Goal: Task Accomplishment & Management: Manage account settings

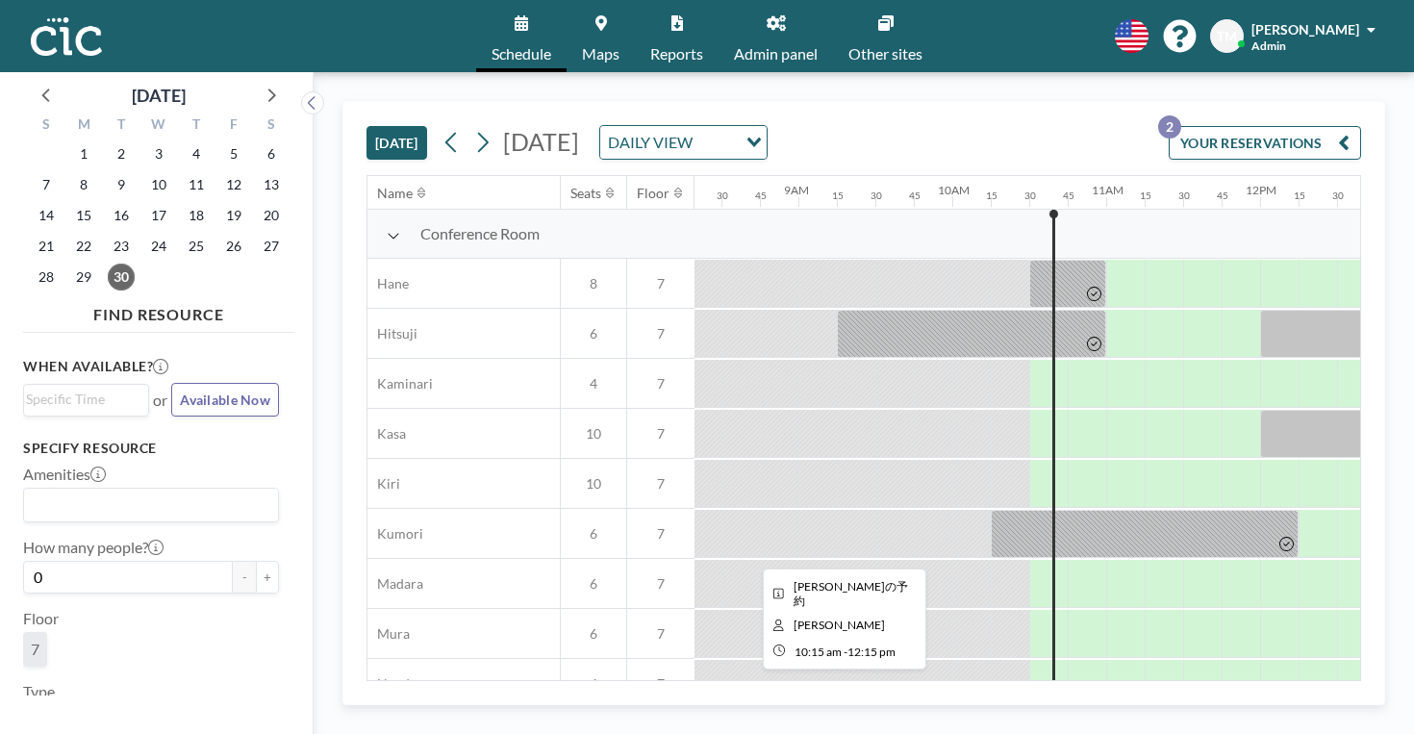
scroll to position [0, 1281]
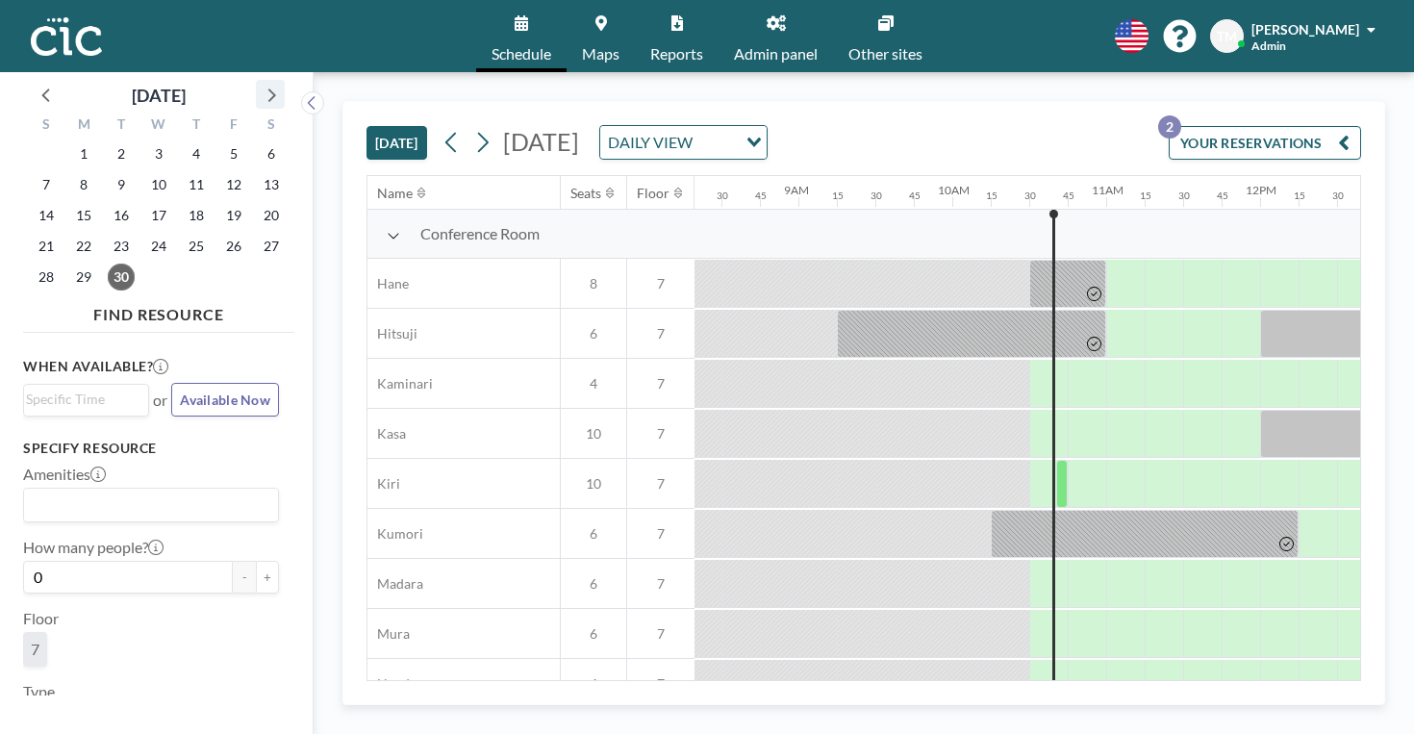
click at [258, 86] on icon at bounding box center [270, 94] width 25 height 25
click at [145, 202] on span "15" at bounding box center [158, 215] width 27 height 27
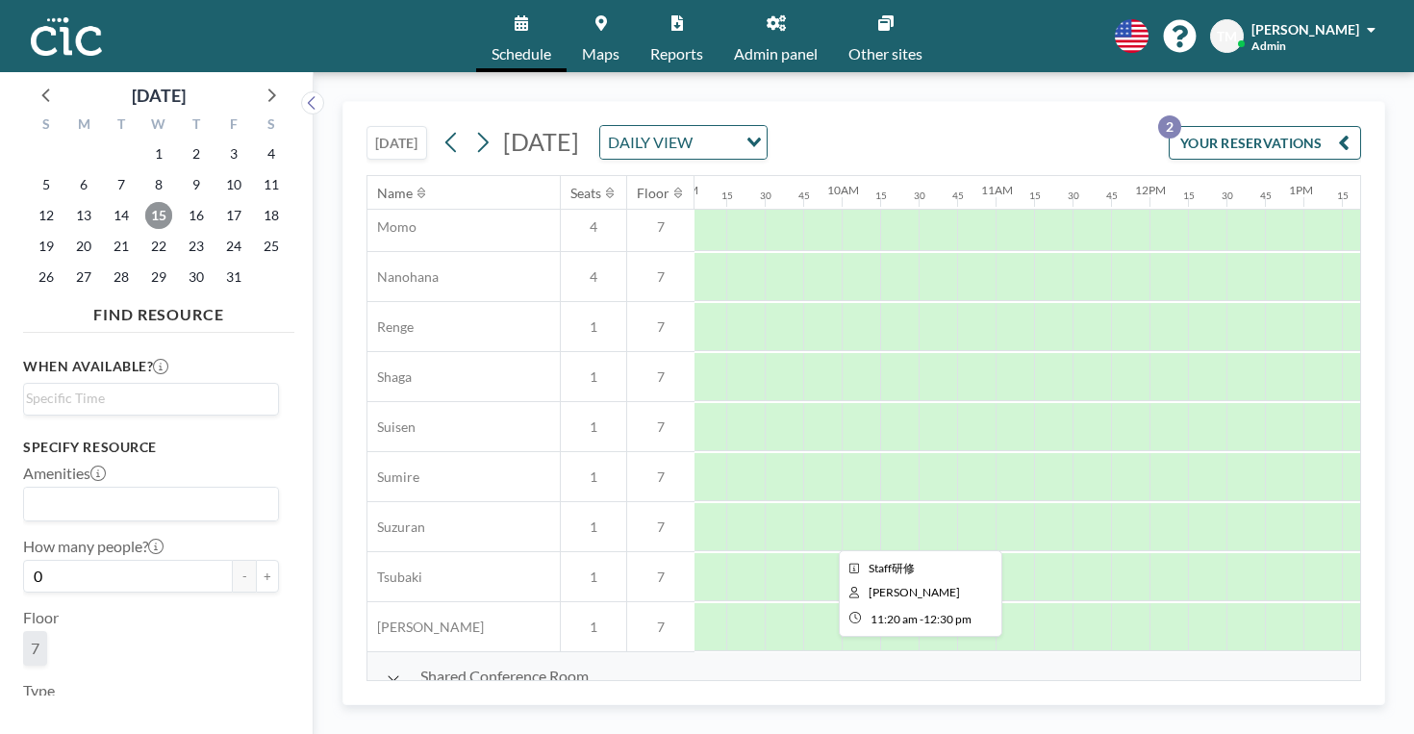
scroll to position [956, 1398]
click at [1041, 702] on div at bounding box center [1131, 726] width 180 height 48
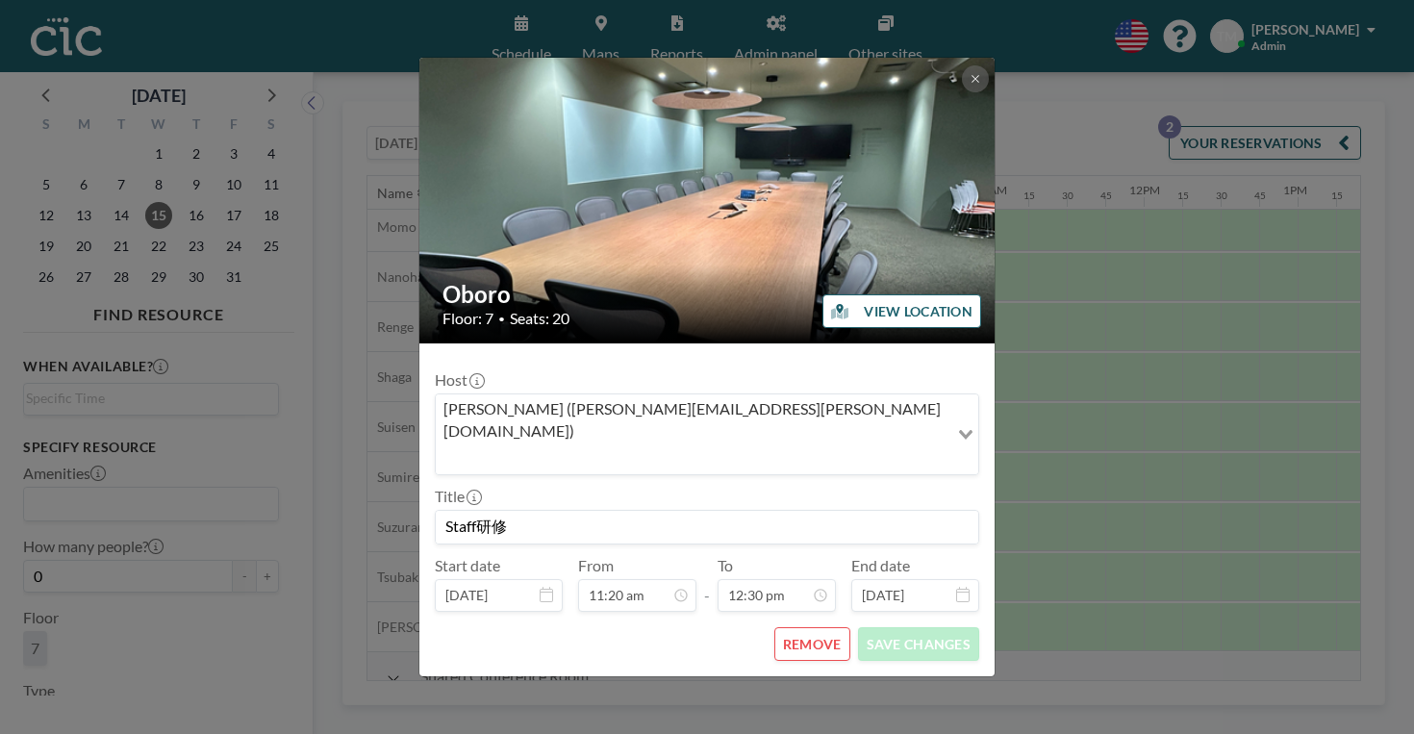
scroll to position [1535, 0]
drag, startPoint x: 550, startPoint y: 471, endPoint x: 423, endPoint y: 461, distance: 127.4
click at [423, 461] on div "Oboro Floor: 7 • Seats: 20 VIEW LOCATION Host [PERSON_NAME] ([PERSON_NAME][EMAI…" at bounding box center [707, 367] width 1414 height 734
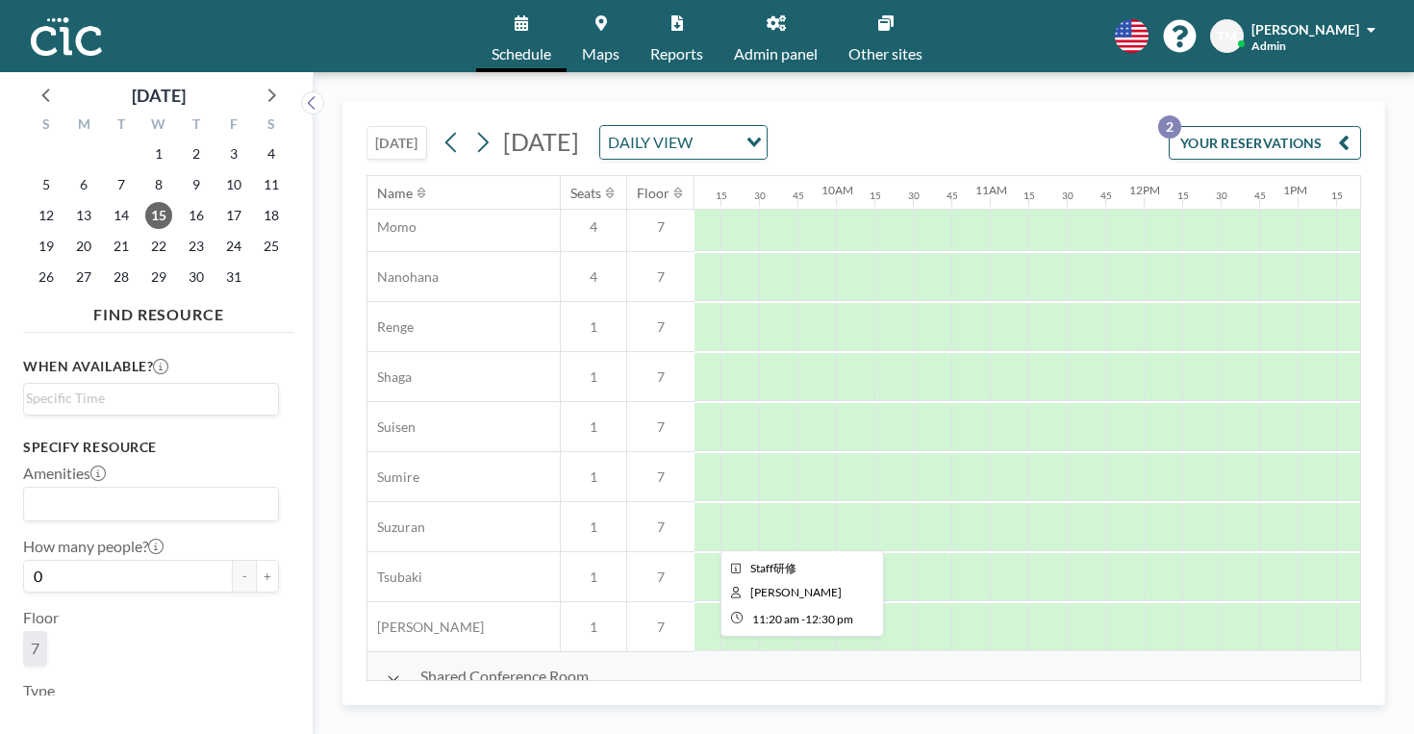
click at [1041, 702] on div at bounding box center [1131, 726] width 180 height 48
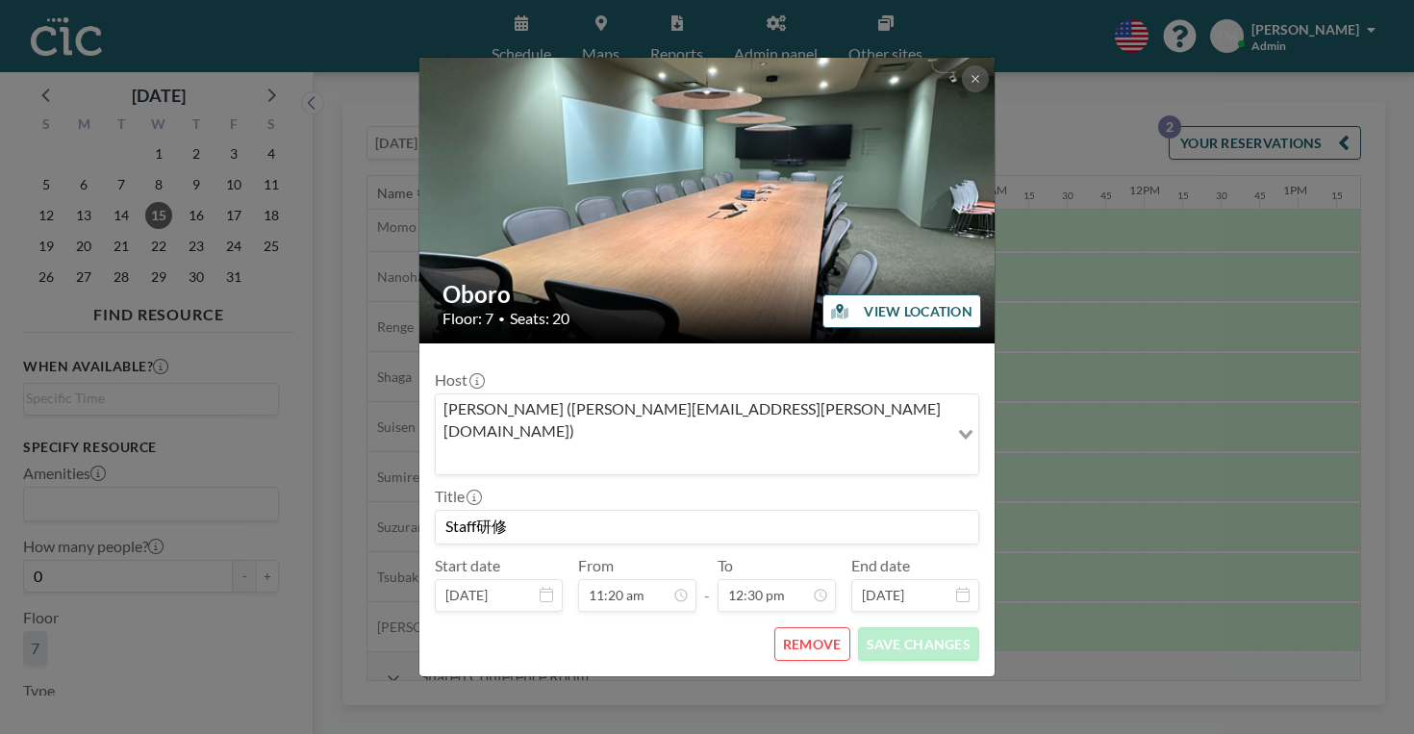
drag, startPoint x: 601, startPoint y: 483, endPoint x: 480, endPoint y: 474, distance: 121.5
click at [480, 474] on form "Host [PERSON_NAME] ([PERSON_NAME][EMAIL_ADDRESS][PERSON_NAME][DOMAIN_NAME]) Loa…" at bounding box center [706, 509] width 575 height 333
click at [787, 627] on button "REMOVE" at bounding box center [812, 644] width 76 height 34
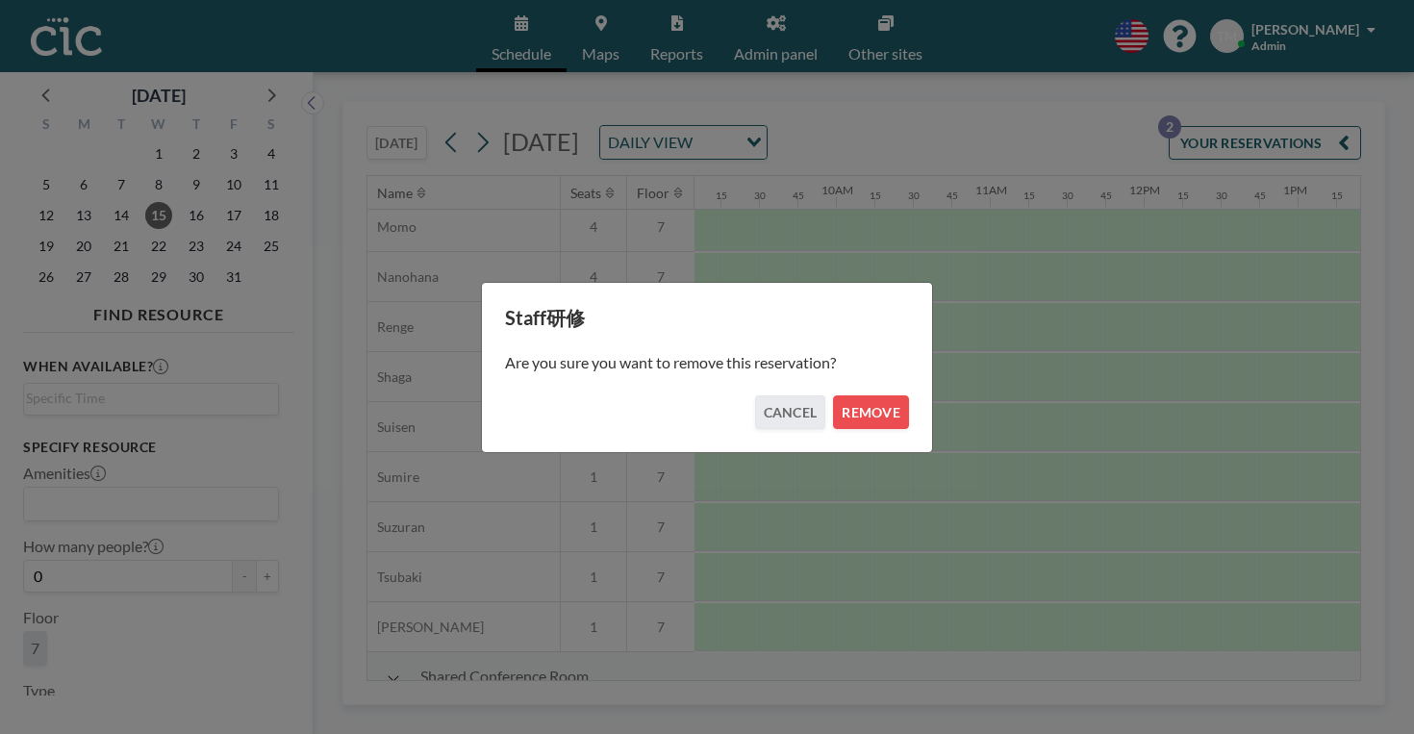
click at [839, 416] on div "Staff研修 Are you sure you want to remove this reservation? CANCEL REMOVE" at bounding box center [707, 367] width 452 height 171
click at [839, 413] on button "REMOVE" at bounding box center [871, 412] width 76 height 34
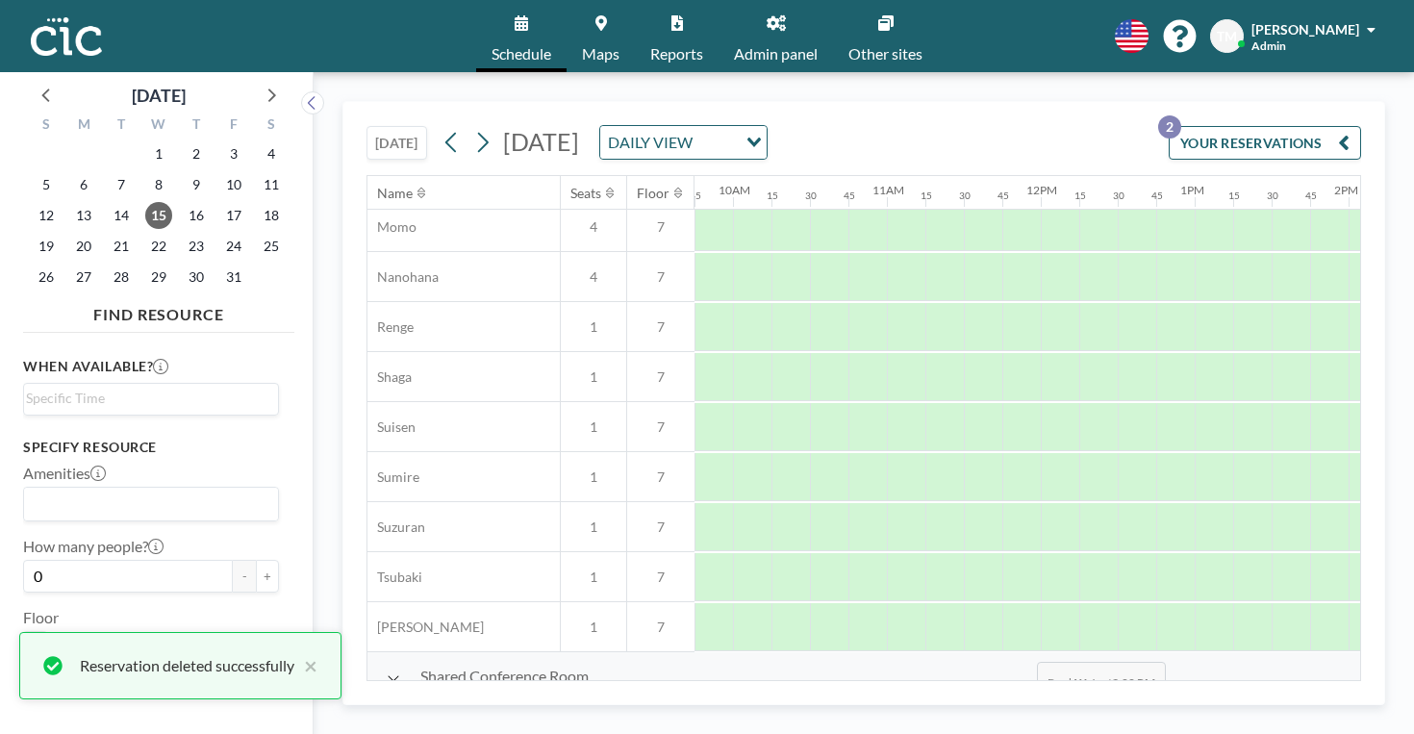
scroll to position [956, 1503]
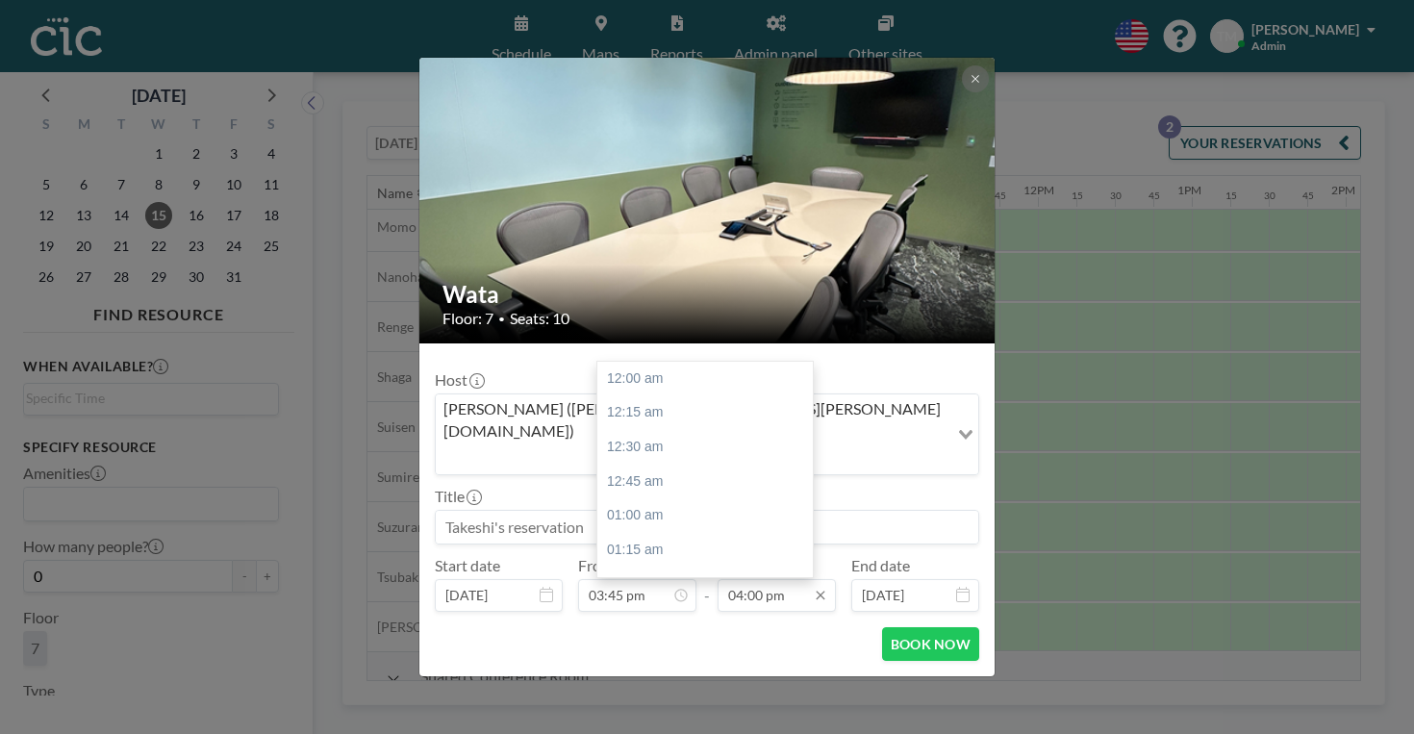
scroll to position [1965, 0]
click at [663, 724] on div "05:00 pm" at bounding box center [704, 741] width 215 height 35
type input "05:00 pm"
click at [609, 511] on input at bounding box center [707, 527] width 542 height 33
paste input "Staff研修"
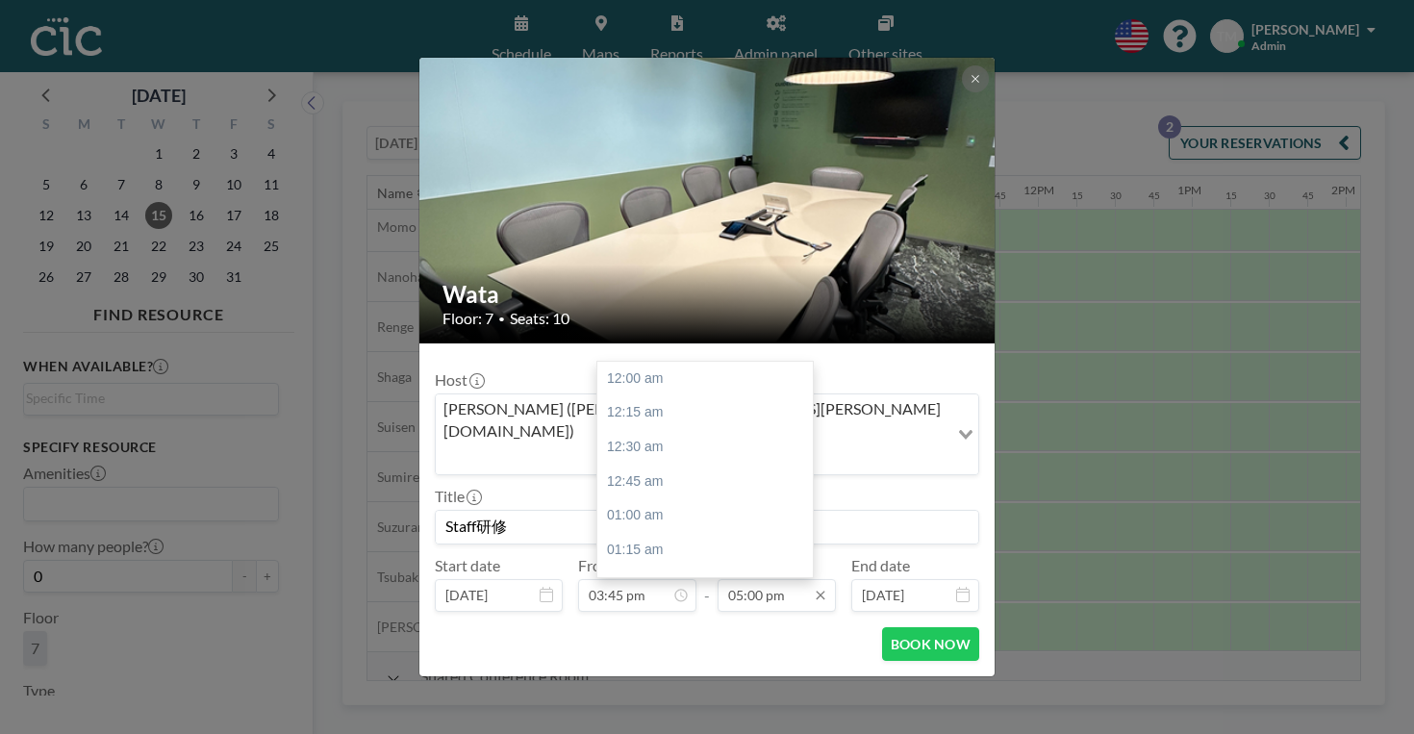
scroll to position [2088, 0]
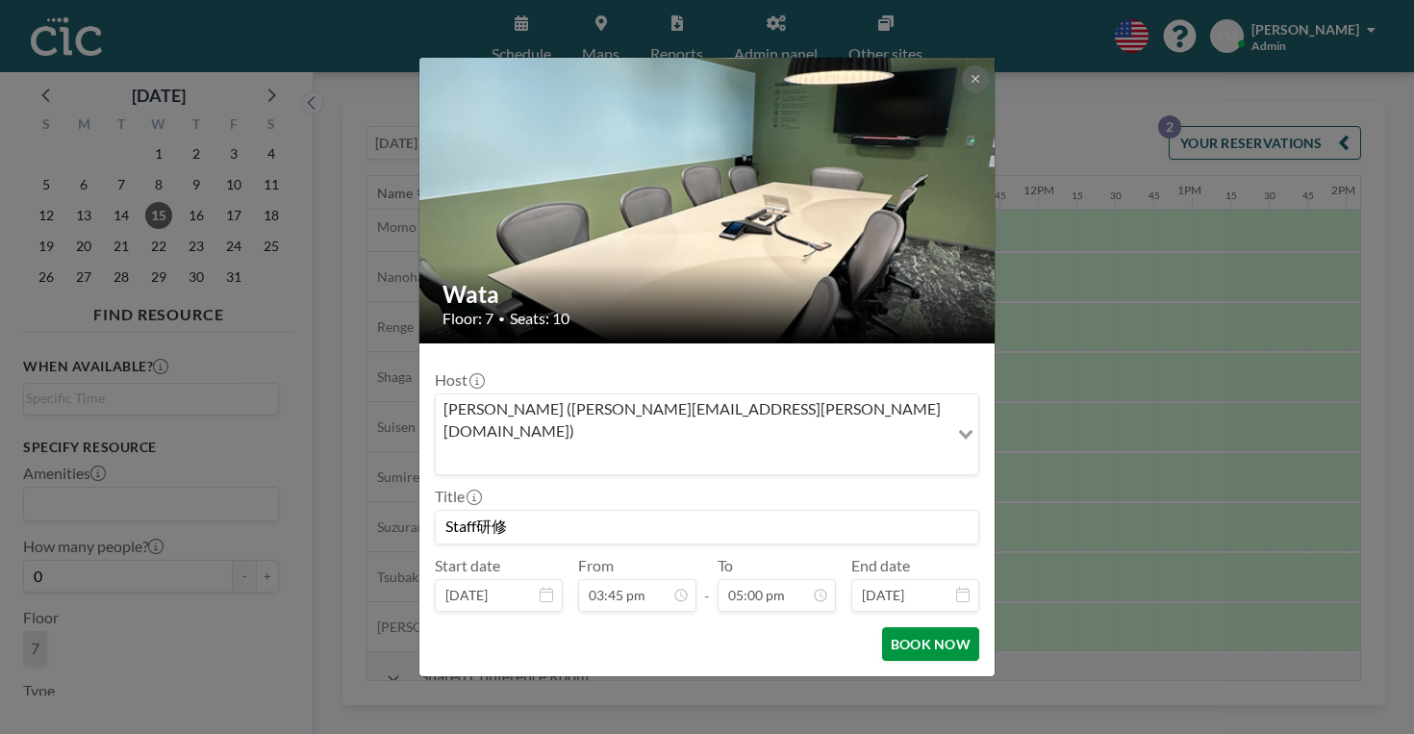
type input "Staff研修"
click at [882, 627] on button "BOOK NOW" at bounding box center [930, 644] width 97 height 34
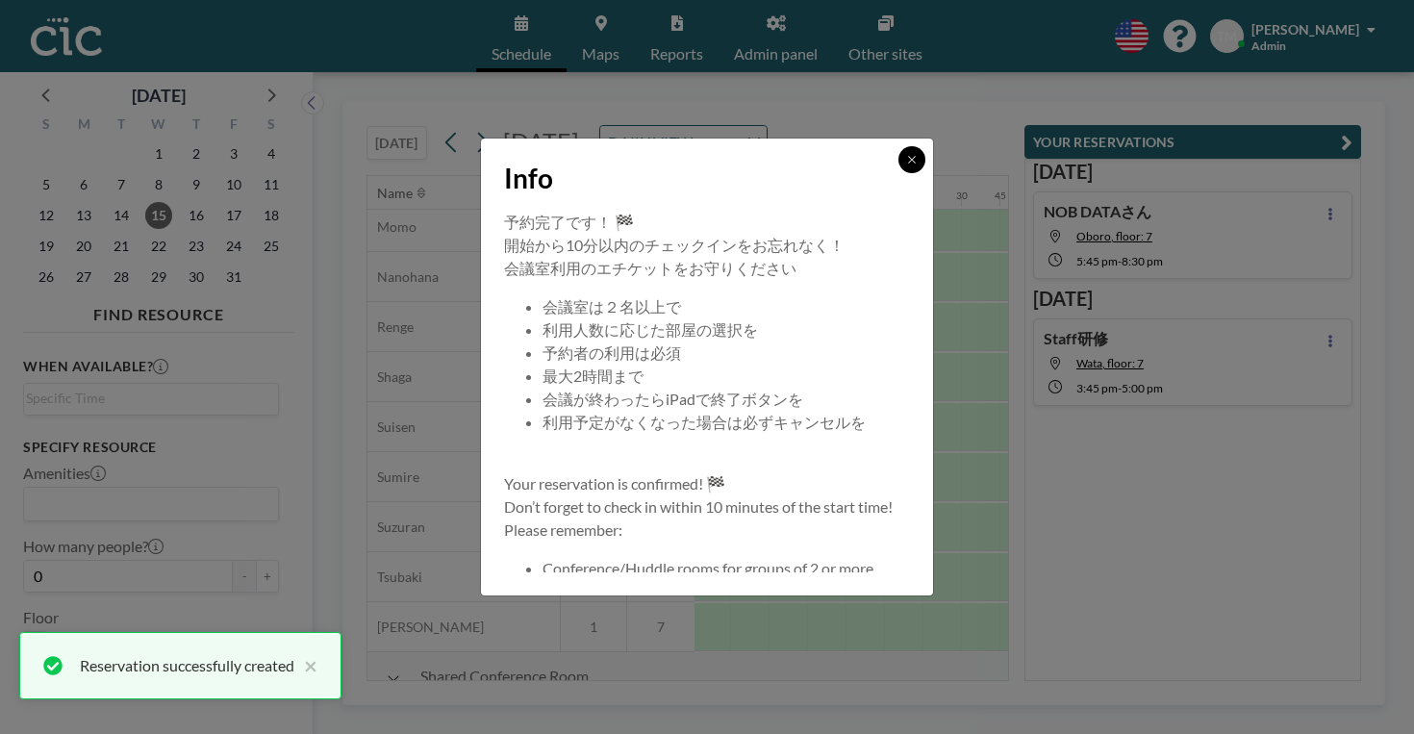
click at [898, 173] on button at bounding box center [911, 159] width 27 height 27
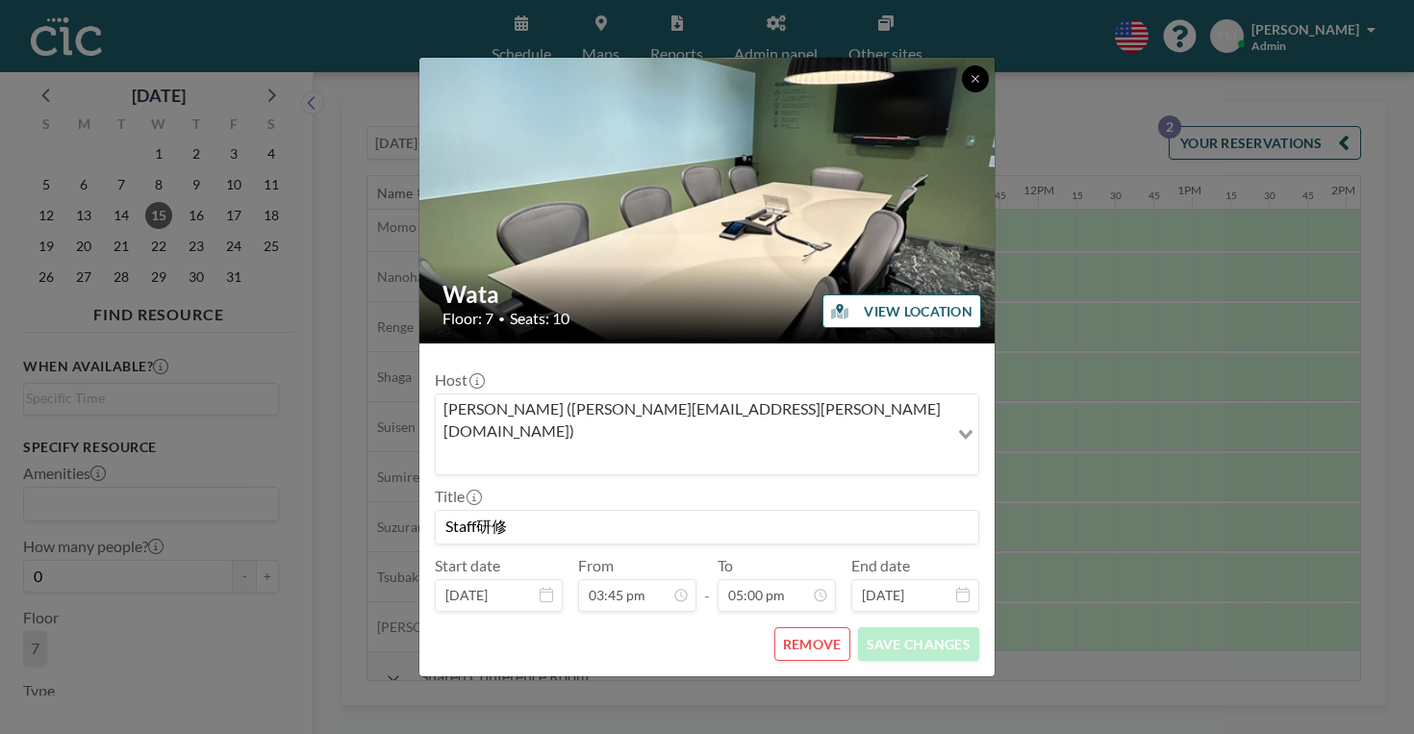
click at [962, 92] on button at bounding box center [975, 78] width 27 height 27
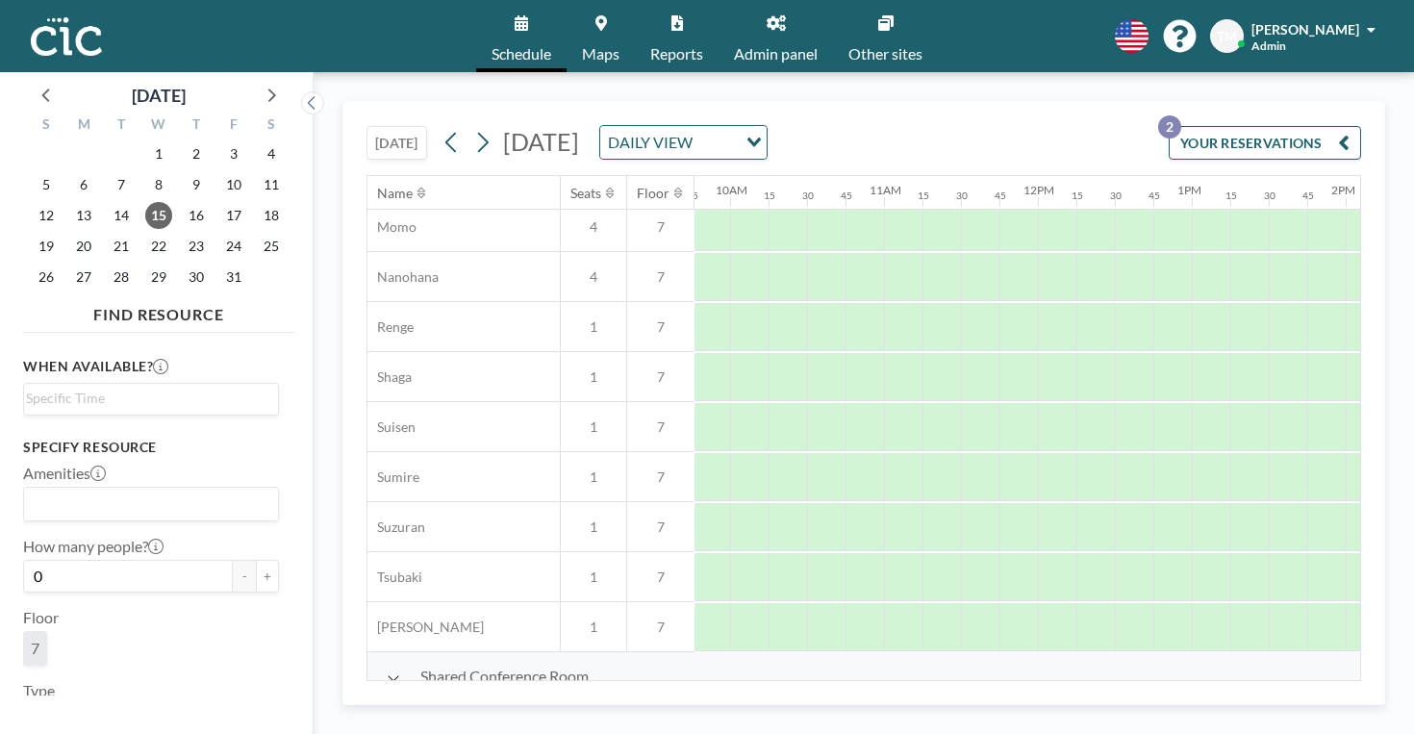
click at [366, 126] on button "[DATE]" at bounding box center [396, 143] width 61 height 34
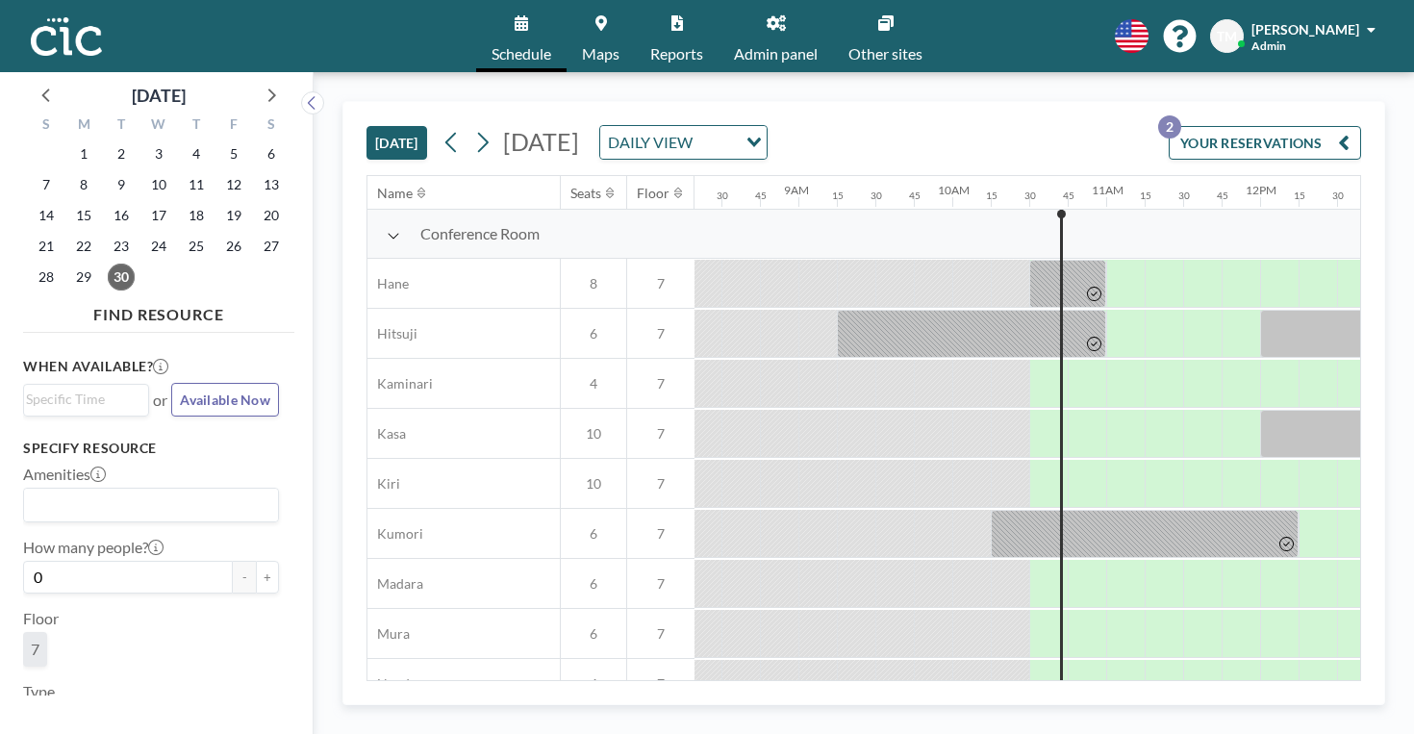
scroll to position [0, 1309]
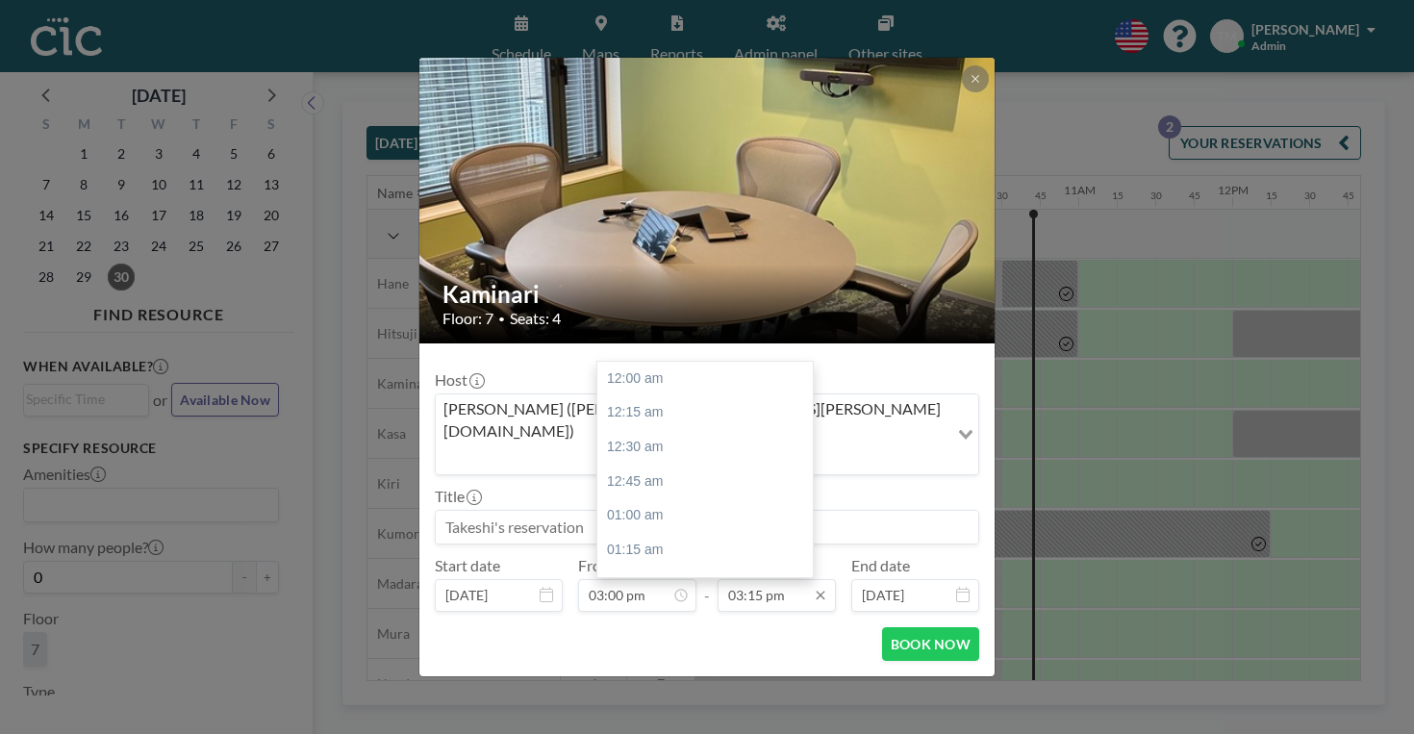
scroll to position [1873, 0]
click at [677, 680] on div "04:00 pm" at bounding box center [704, 697] width 215 height 35
type input "04:00 pm"
click at [638, 511] on input at bounding box center [707, 527] width 542 height 33
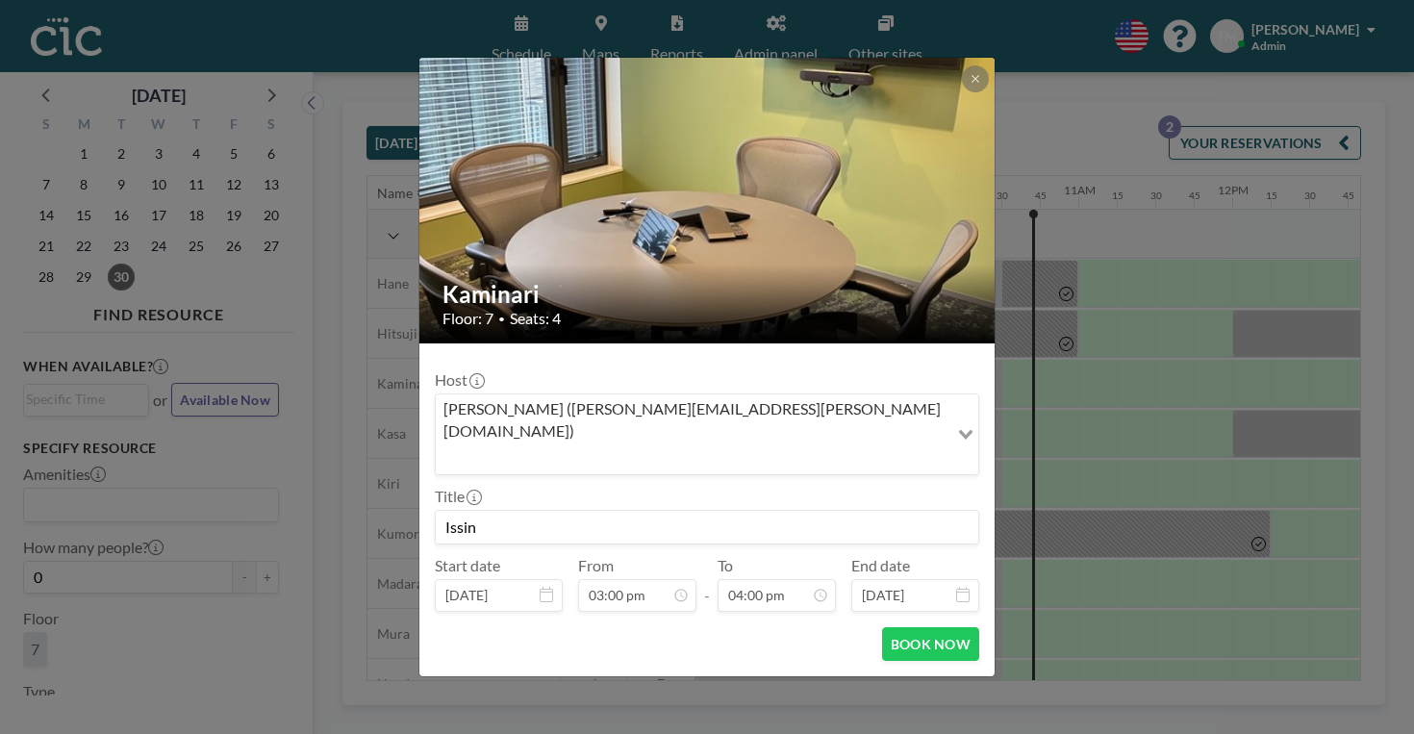
scroll to position [1965, 0]
type input "Issin"
click at [885, 627] on button "BOOK NOW" at bounding box center [930, 644] width 97 height 34
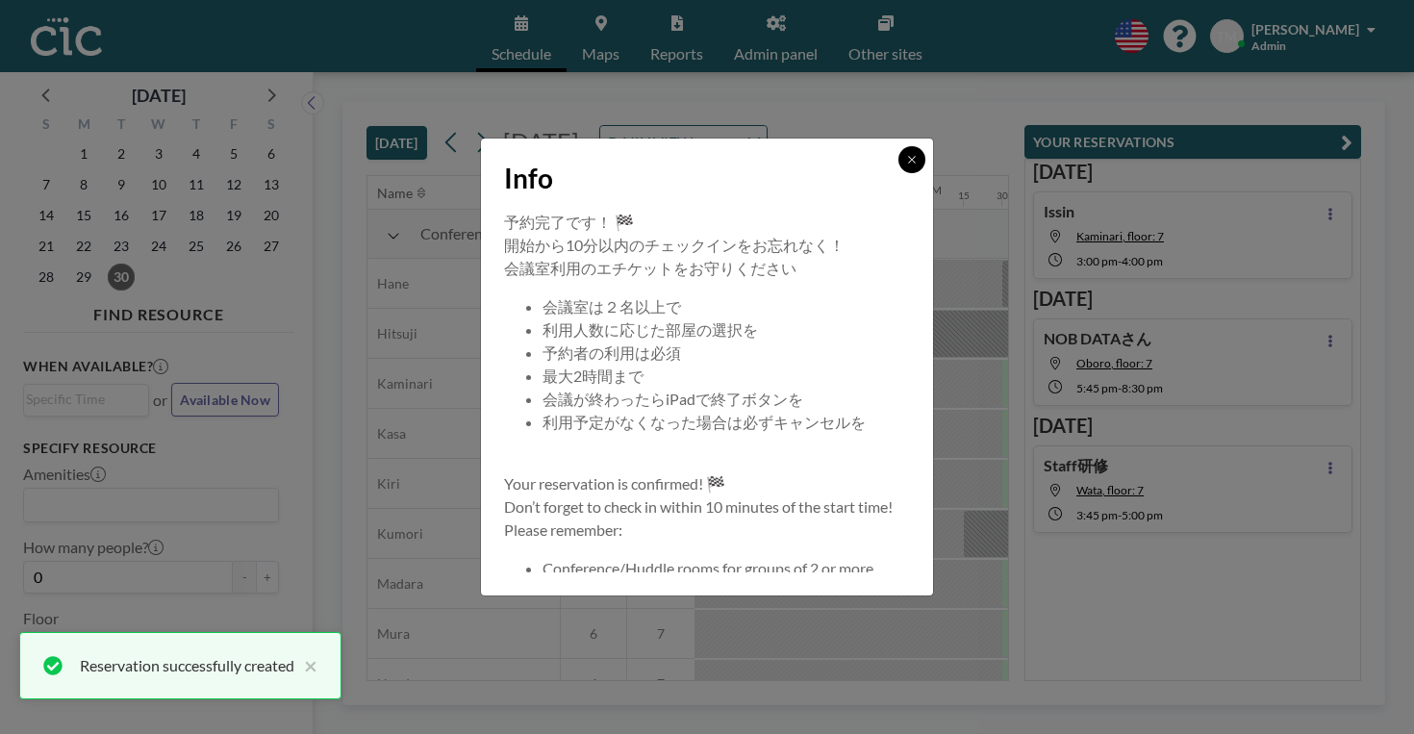
click at [908, 163] on icon at bounding box center [911, 159] width 7 height 7
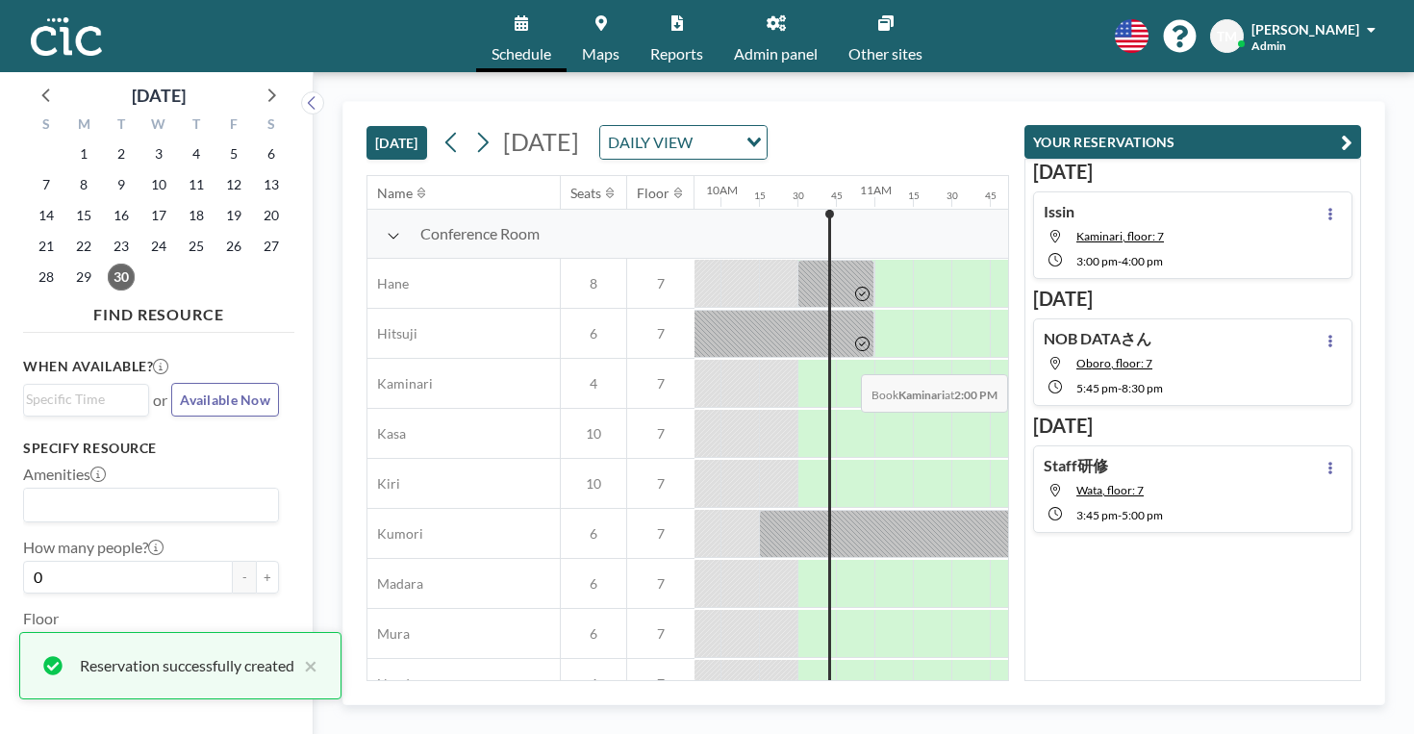
scroll to position [0, 1521]
